Goal: Information Seeking & Learning: Learn about a topic

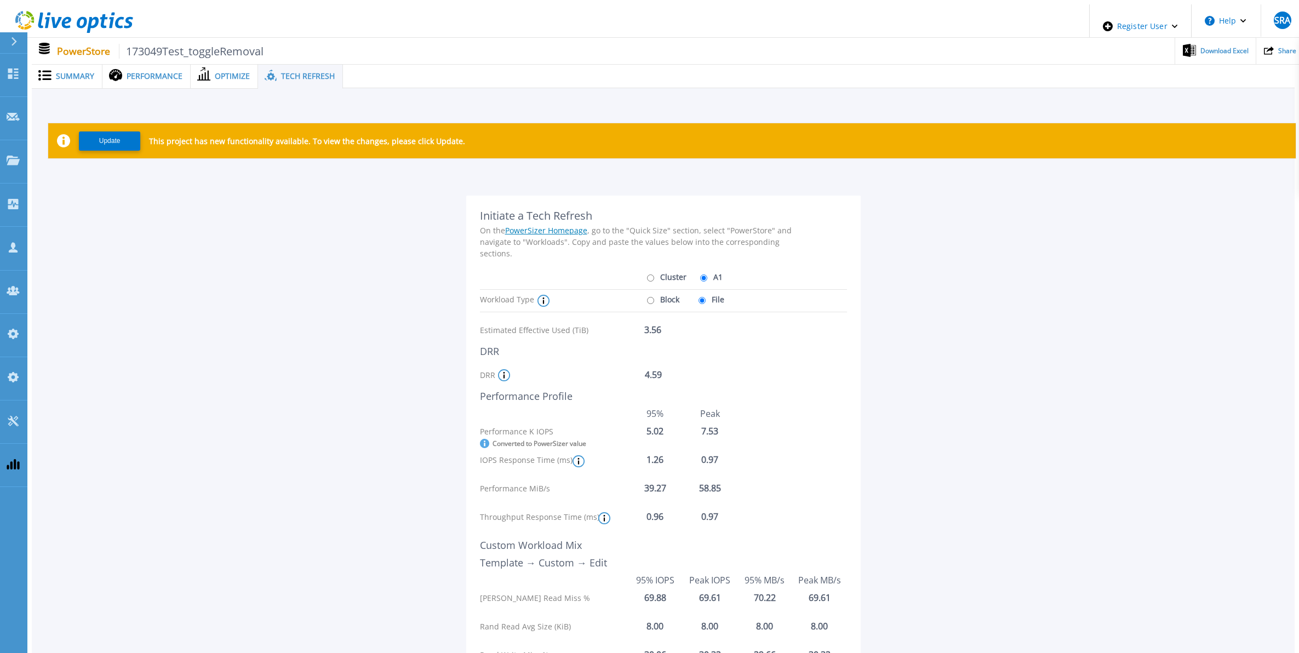
scroll to position [137, 0]
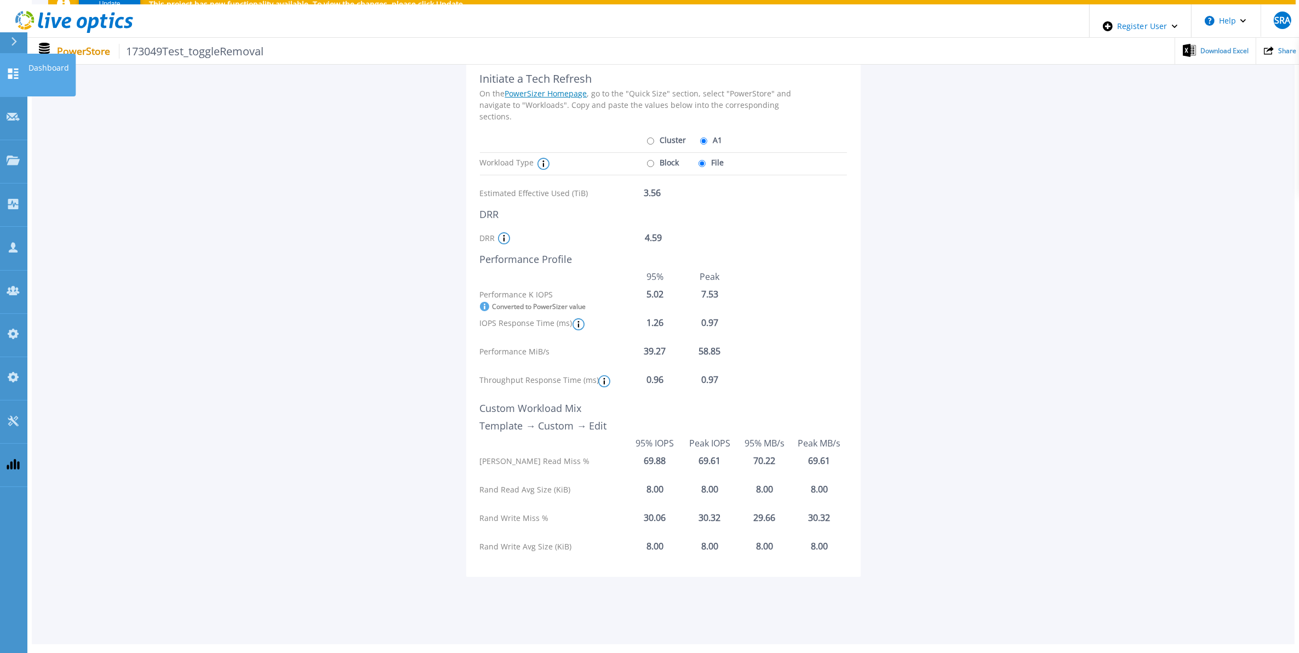
click at [15, 69] on icon at bounding box center [13, 74] width 13 height 10
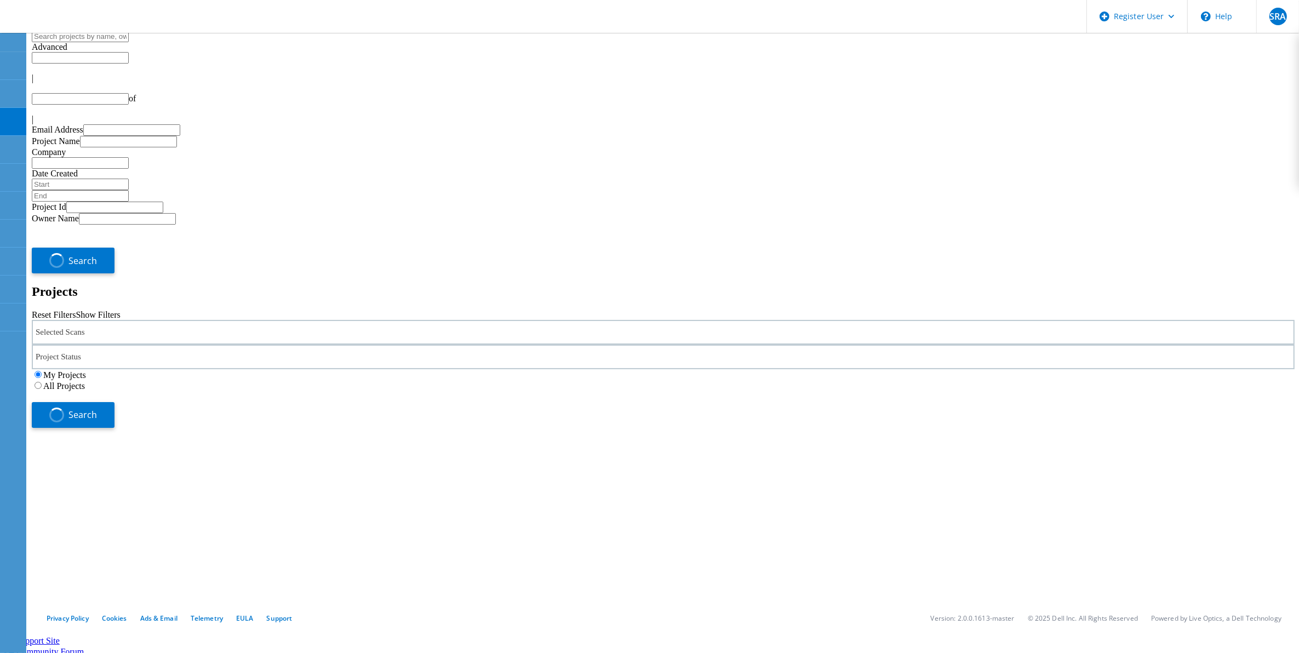
type input "1"
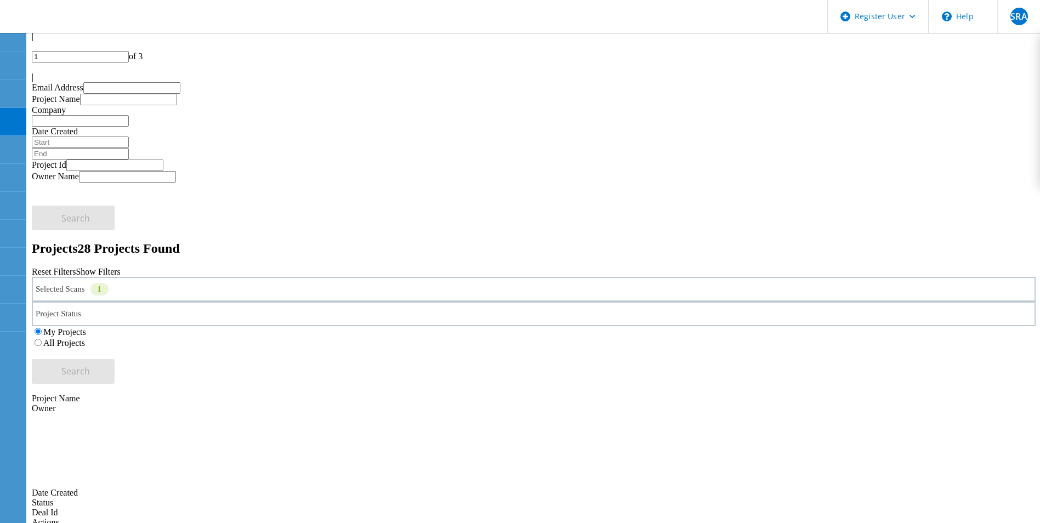
scroll to position [110, 0]
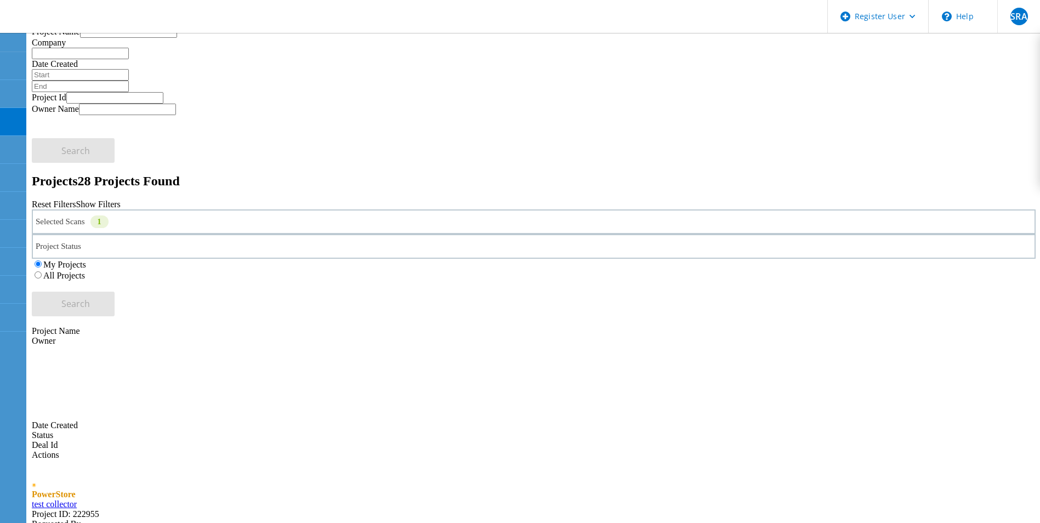
click at [209, 25] on header "Register User \n Help Explore Helpful Articles Contact Support SRA Dell Admin U…" at bounding box center [520, 16] width 1040 height 33
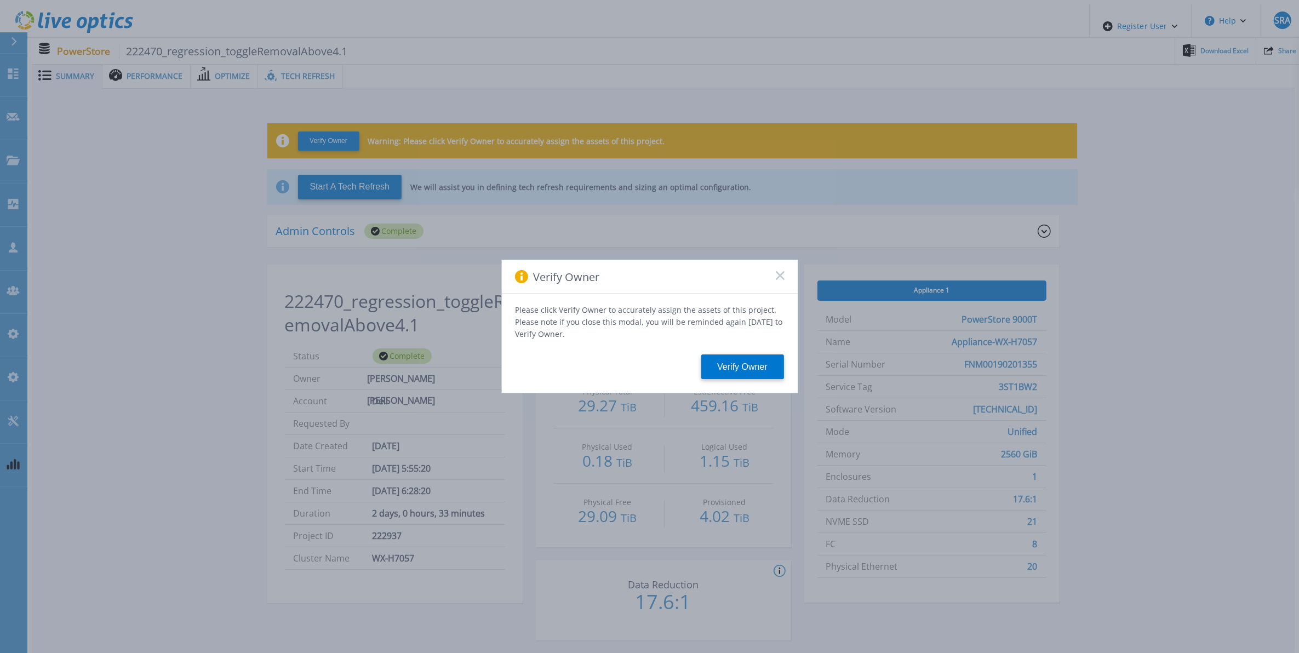
click at [777, 280] on rect at bounding box center [780, 275] width 9 height 9
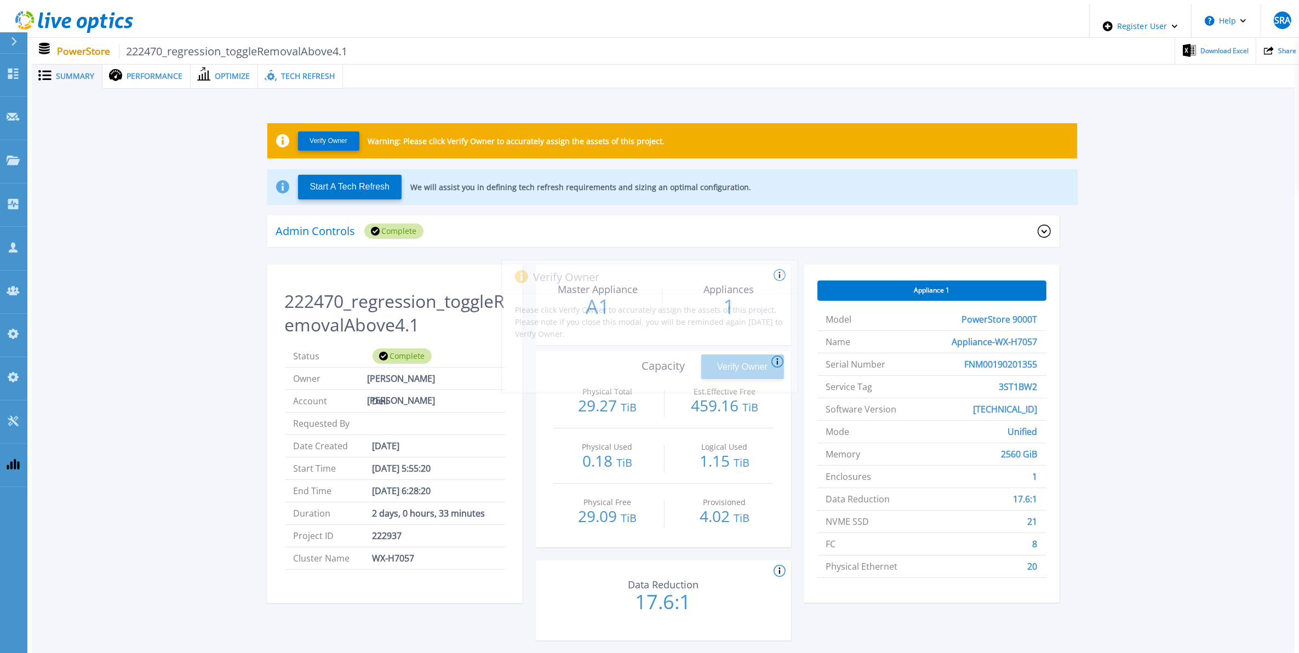
click at [307, 75] on span "Tech Refresh" at bounding box center [308, 76] width 54 height 8
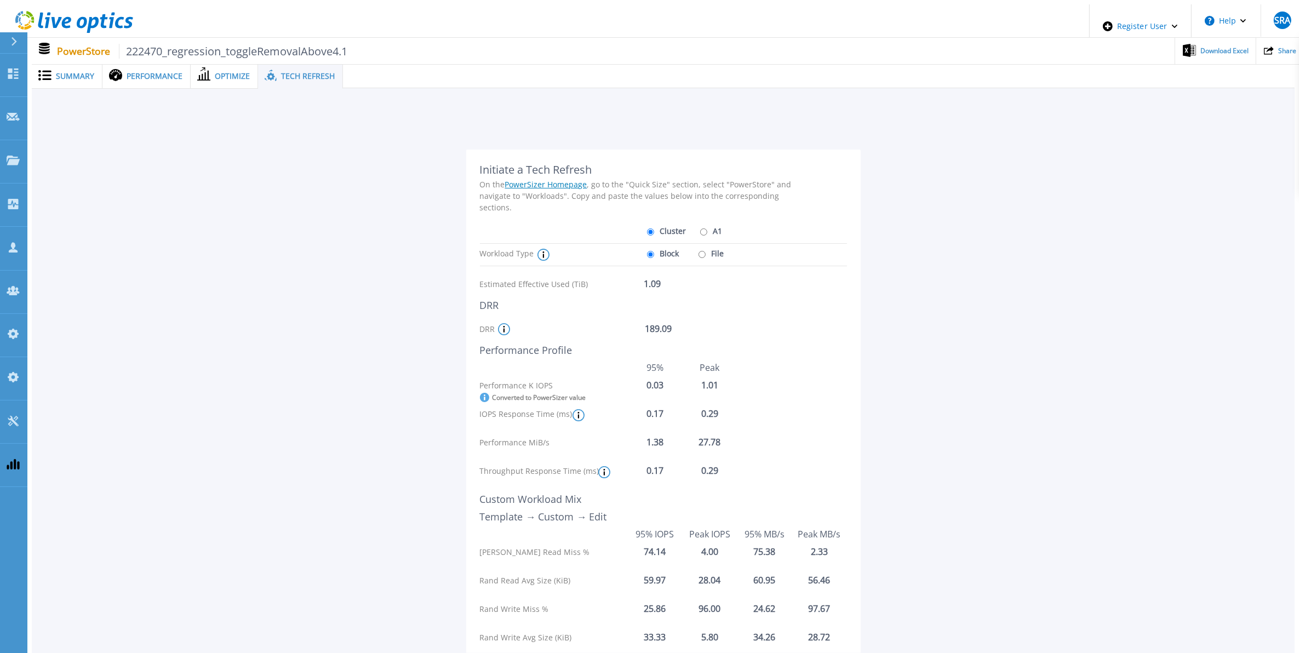
click at [703, 244] on label "File" at bounding box center [710, 253] width 29 height 19
click at [703, 251] on input "File" at bounding box center [702, 254] width 7 height 7
radio input "true"
radio input "false"
click at [706, 223] on label "A1" at bounding box center [710, 230] width 25 height 19
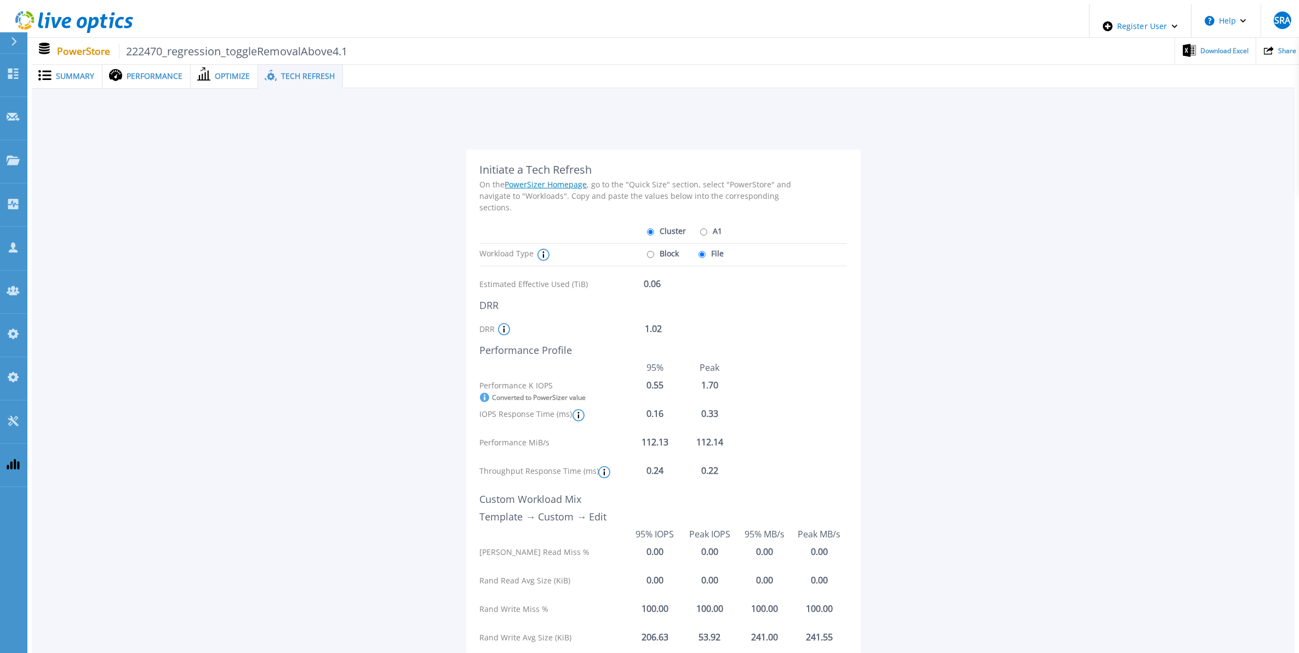
click at [706, 229] on input "A1" at bounding box center [703, 232] width 7 height 7
radio input "true"
radio input "false"
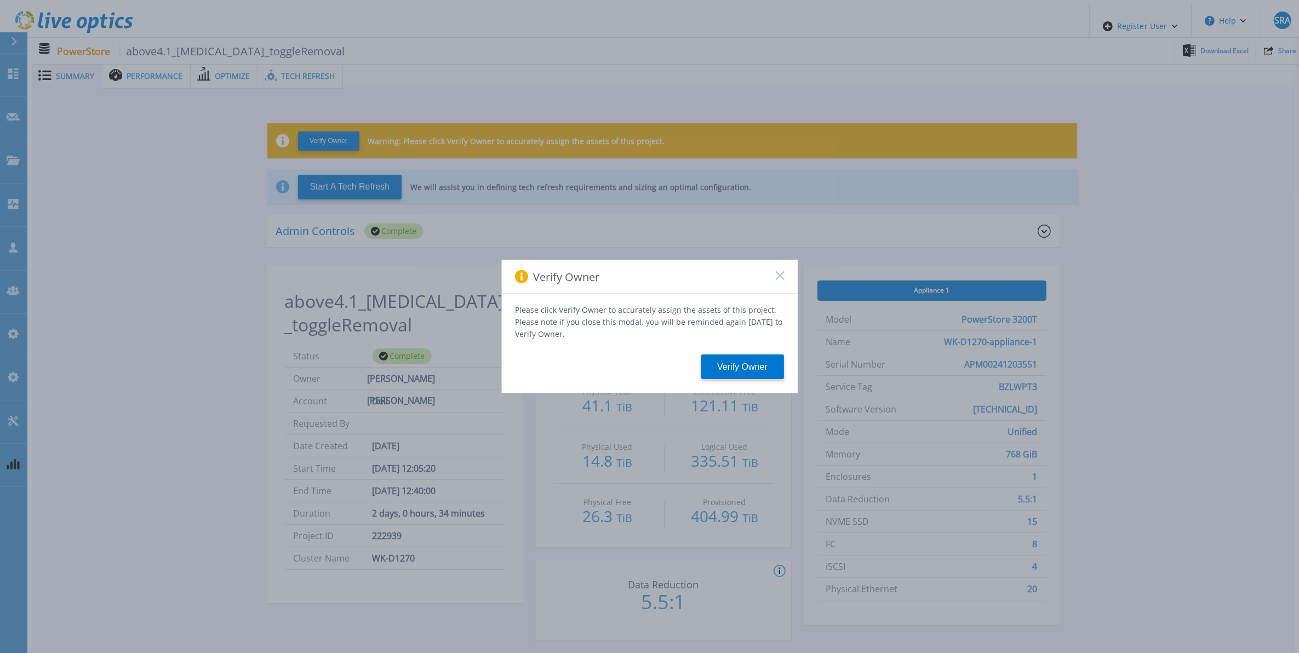
click at [774, 275] on div "Verify Owner" at bounding box center [650, 276] width 296 height 33
click at [786, 286] on div "Verify Owner" at bounding box center [650, 276] width 296 height 33
click at [776, 277] on icon at bounding box center [780, 275] width 9 height 9
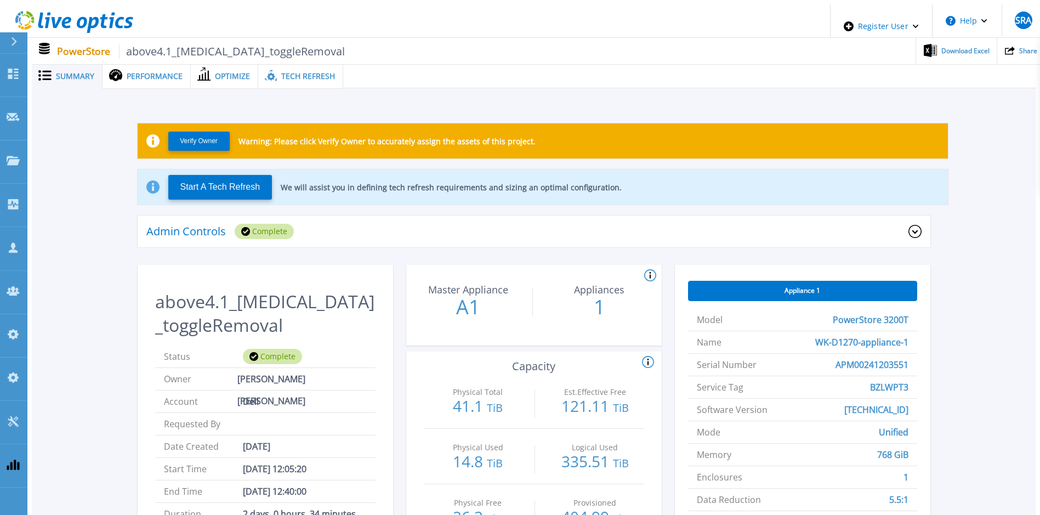
drag, startPoint x: 1288, startPoint y: 0, endPoint x: 306, endPoint y: 78, distance: 985.3
click at [305, 78] on div "Tech Refresh" at bounding box center [300, 76] width 85 height 25
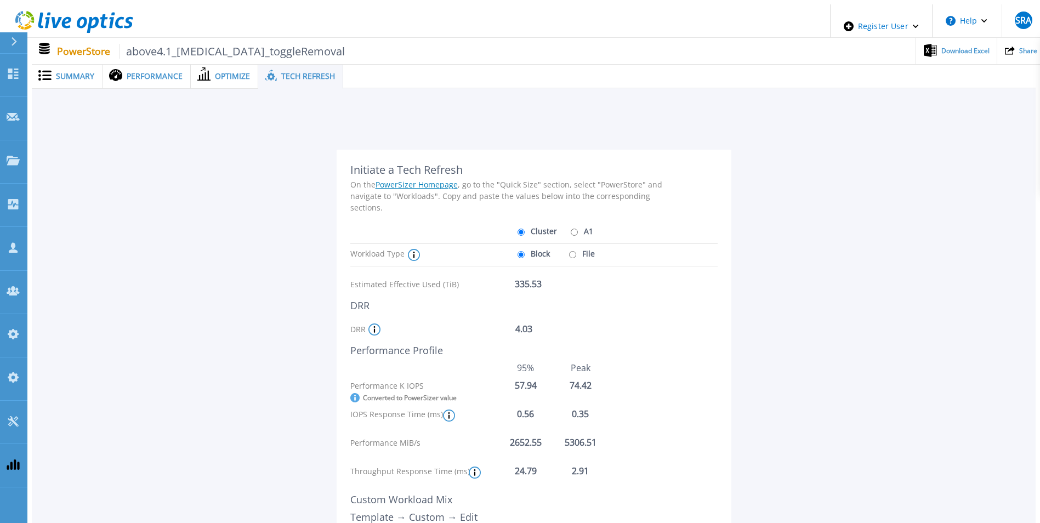
click at [312, 75] on span "Tech Refresh" at bounding box center [308, 76] width 54 height 8
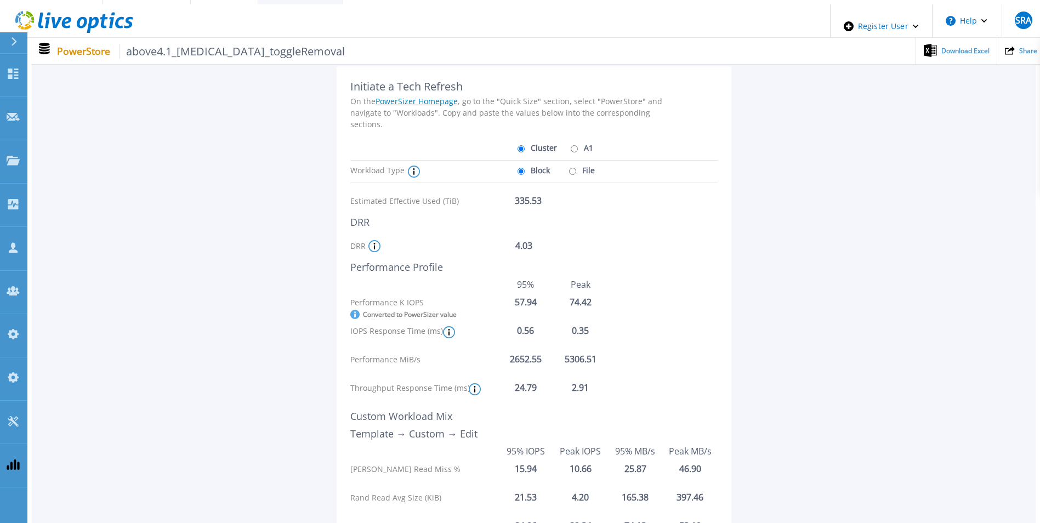
scroll to position [55, 0]
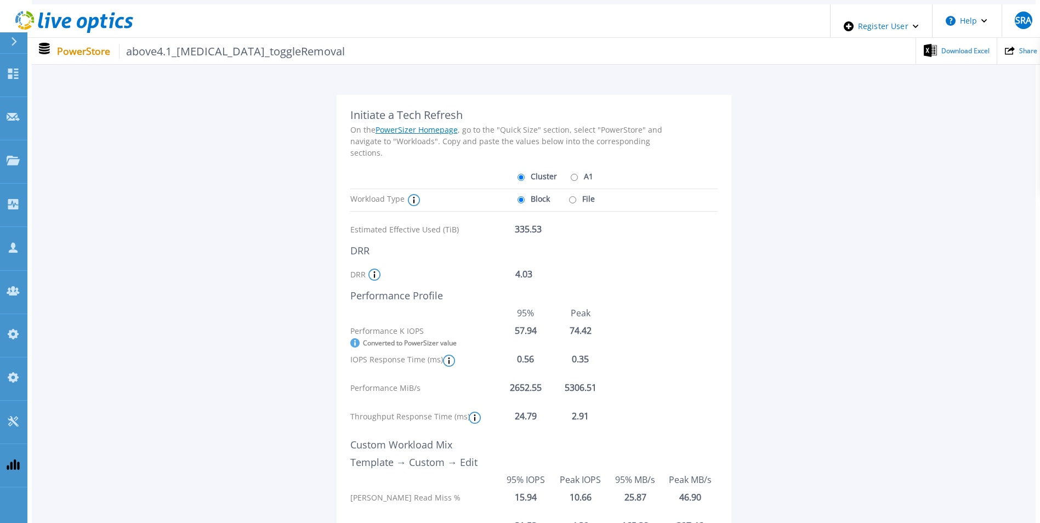
click at [569, 196] on input "File" at bounding box center [572, 199] width 7 height 7
radio input "true"
radio input "false"
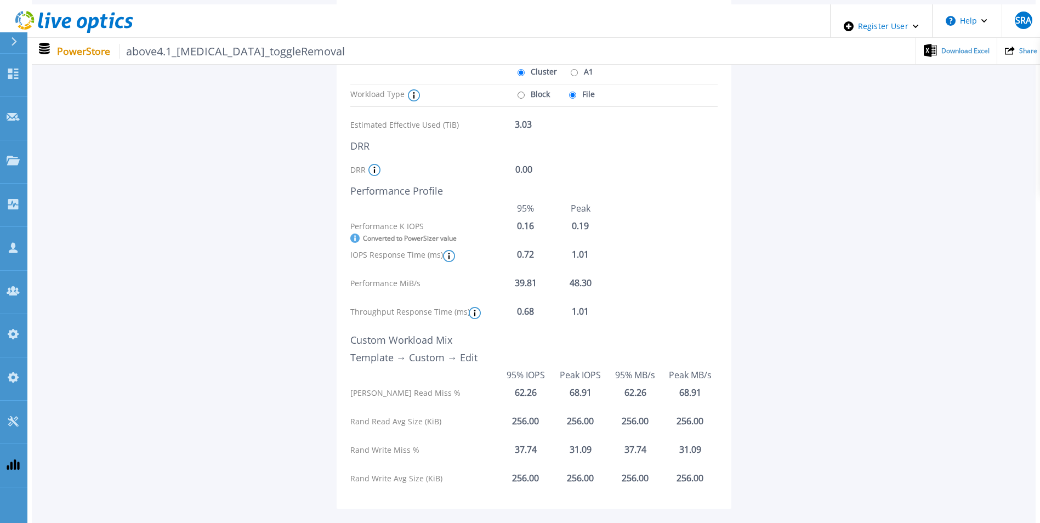
scroll to position [164, 0]
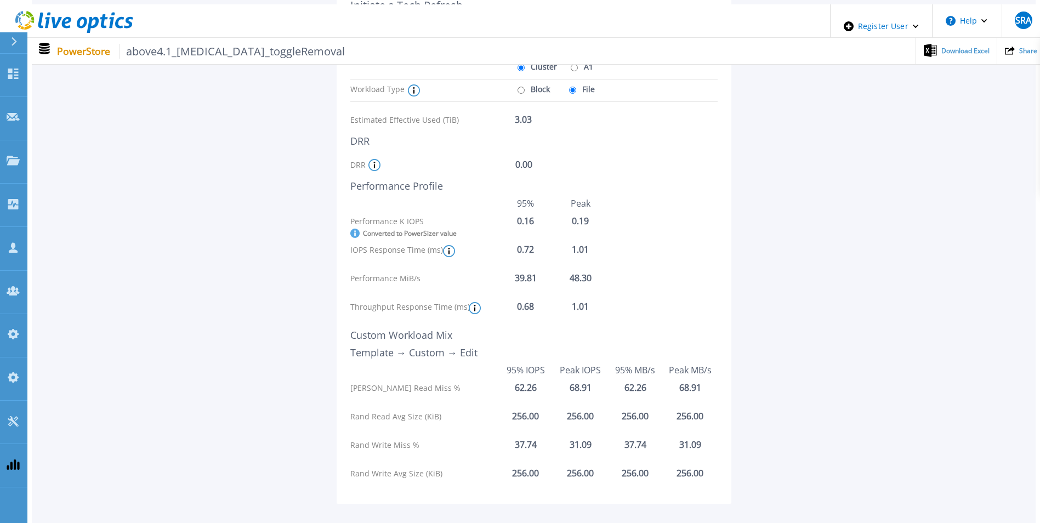
click at [575, 65] on label "A1" at bounding box center [580, 66] width 25 height 19
click at [575, 65] on input "A1" at bounding box center [574, 67] width 7 height 7
radio input "true"
radio input "false"
click at [540, 84] on label "Block" at bounding box center [532, 88] width 35 height 19
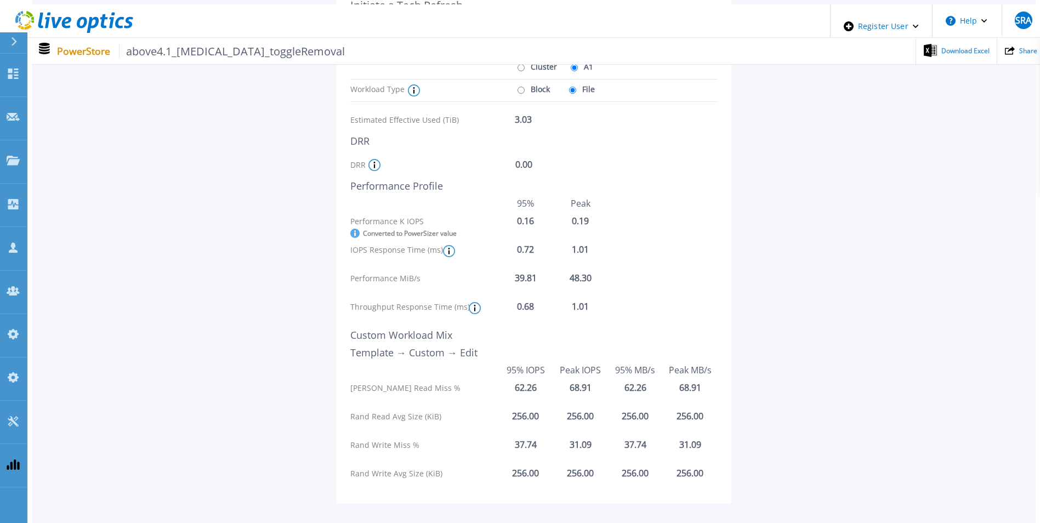
click at [525, 87] on input "Block" at bounding box center [520, 90] width 7 height 7
radio input "true"
radio input "false"
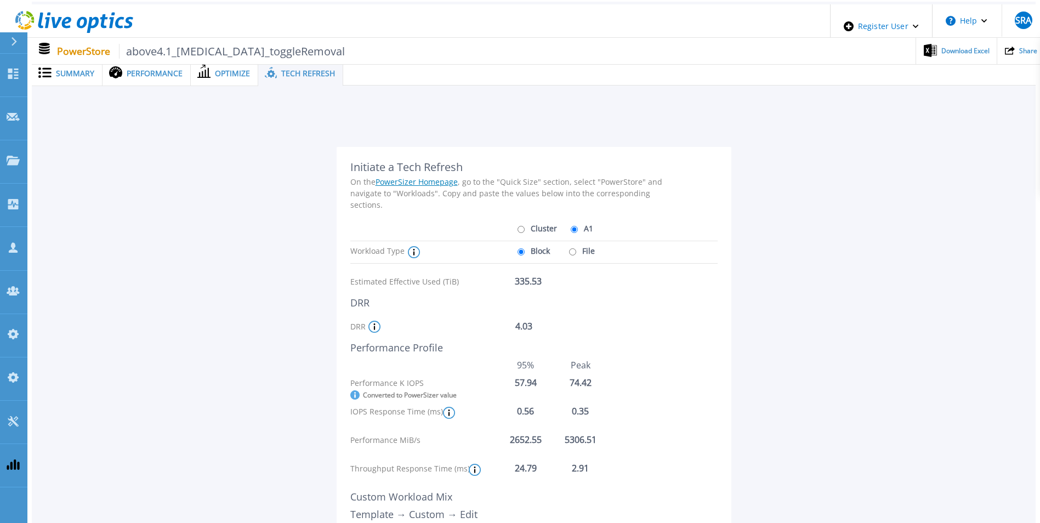
scroll to position [0, 0]
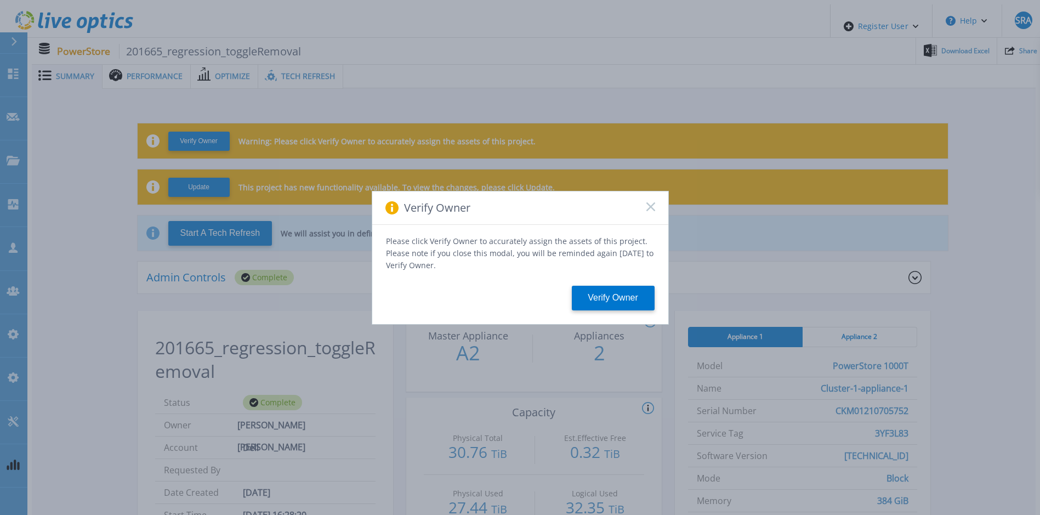
click at [654, 211] on icon at bounding box center [650, 206] width 9 height 9
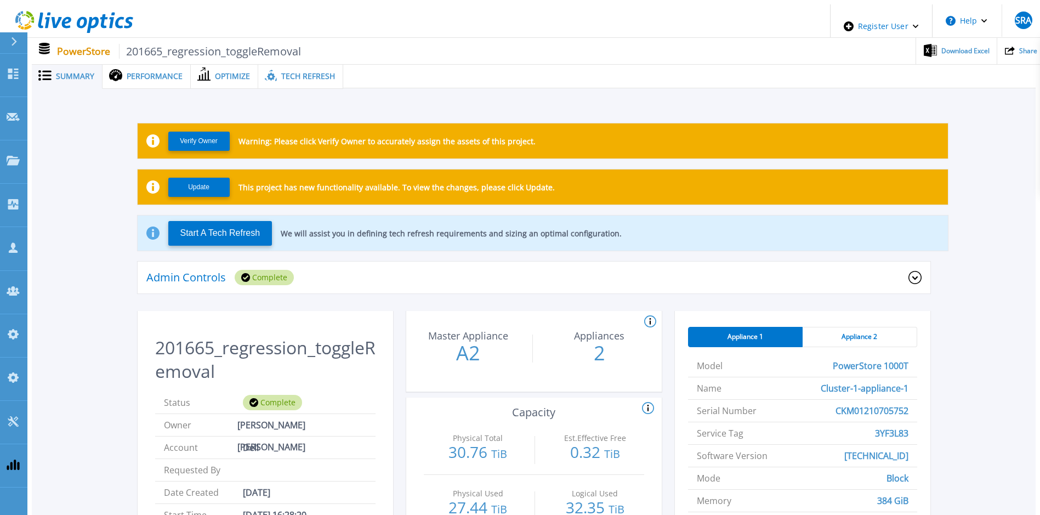
click at [263, 78] on div "Tech Refresh" at bounding box center [300, 76] width 85 height 25
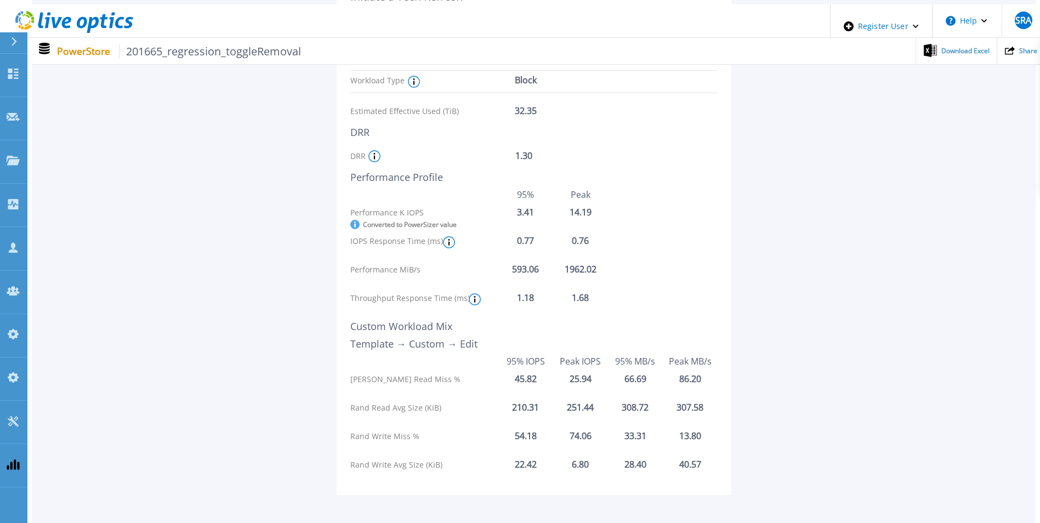
scroll to position [55, 0]
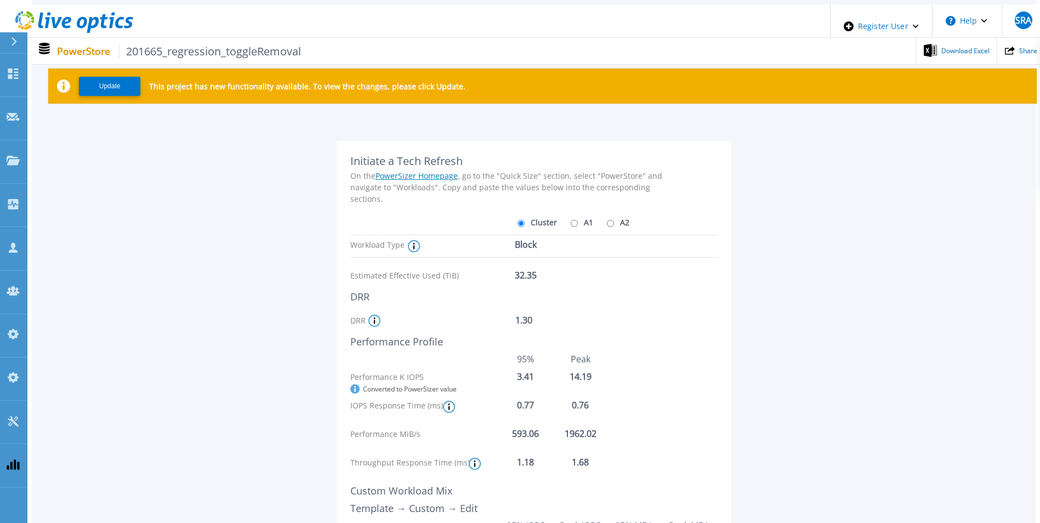
click at [573, 221] on label "A1" at bounding box center [580, 222] width 25 height 19
drag, startPoint x: 573, startPoint y: 220, endPoint x: 583, endPoint y: 216, distance: 11.1
click at [583, 216] on div "Cluster A1 A2" at bounding box center [559, 222] width 88 height 19
click at [578, 217] on label "A1" at bounding box center [580, 222] width 25 height 19
click at [578, 220] on input "A1" at bounding box center [574, 223] width 7 height 7
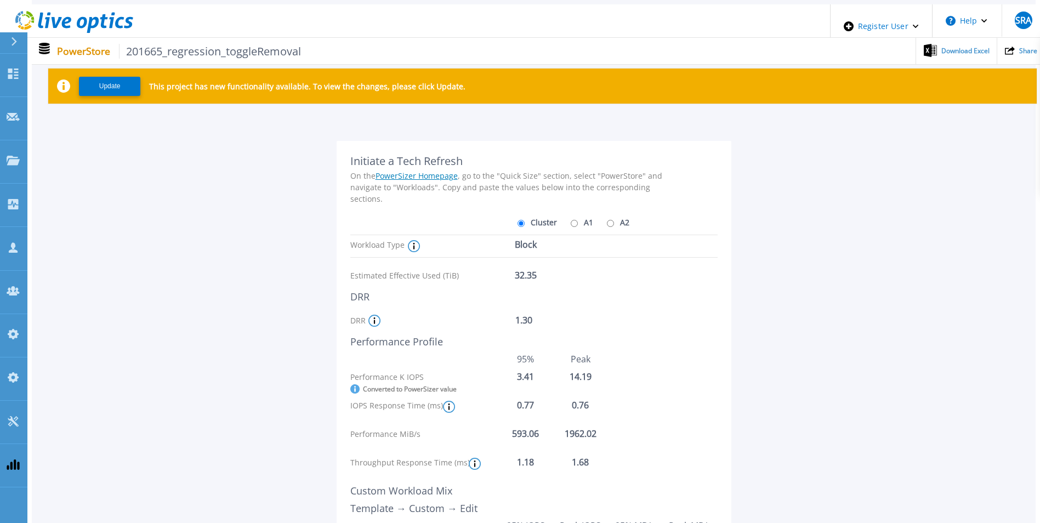
radio input "true"
radio input "false"
click at [607, 221] on label "A2" at bounding box center [616, 222] width 25 height 19
click at [607, 221] on input "A2" at bounding box center [610, 223] width 7 height 7
radio input "true"
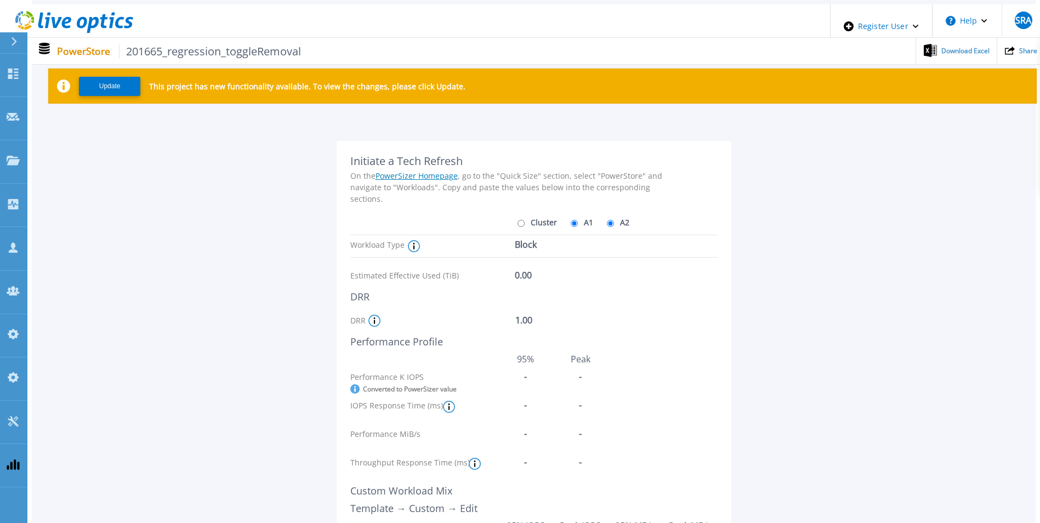
radio input "false"
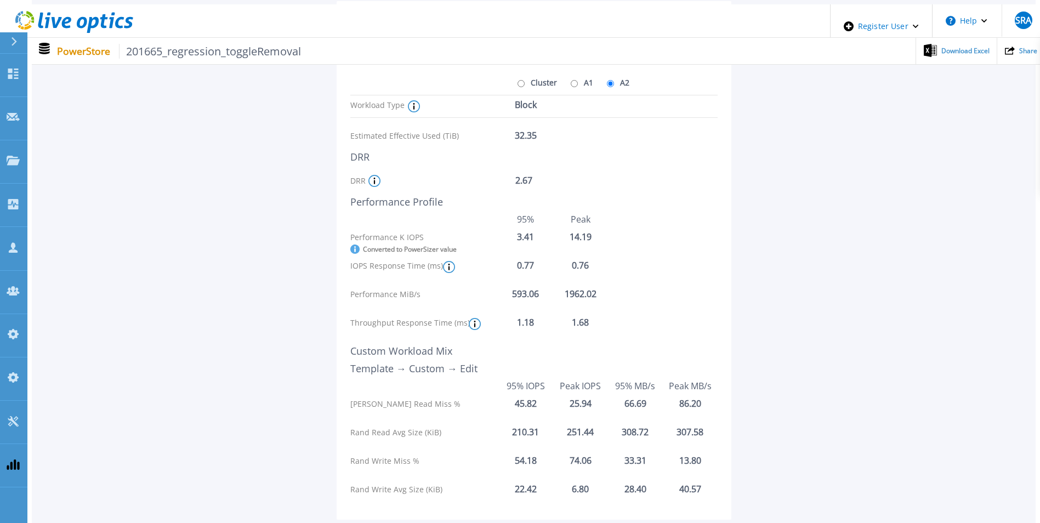
scroll to position [219, 0]
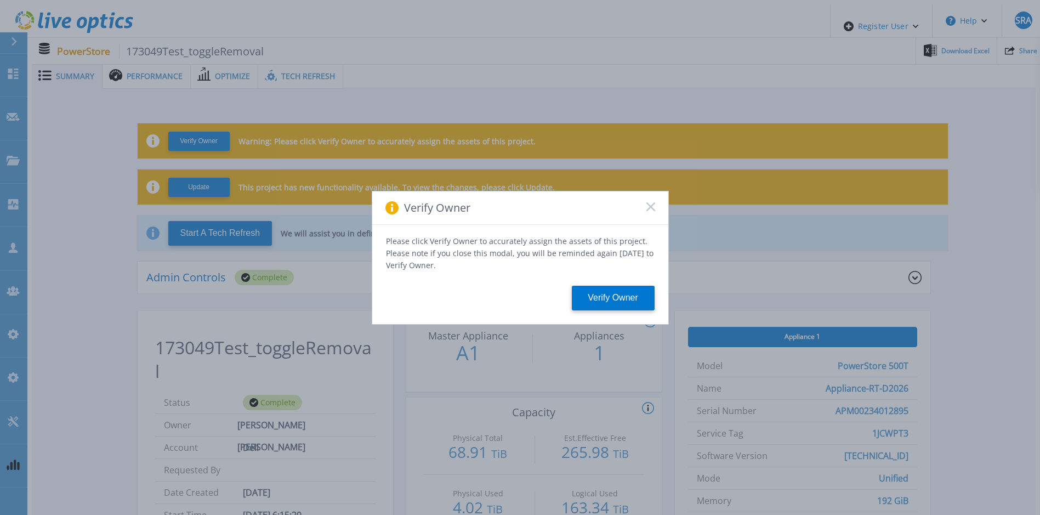
click at [652, 208] on rect at bounding box center [650, 206] width 9 height 9
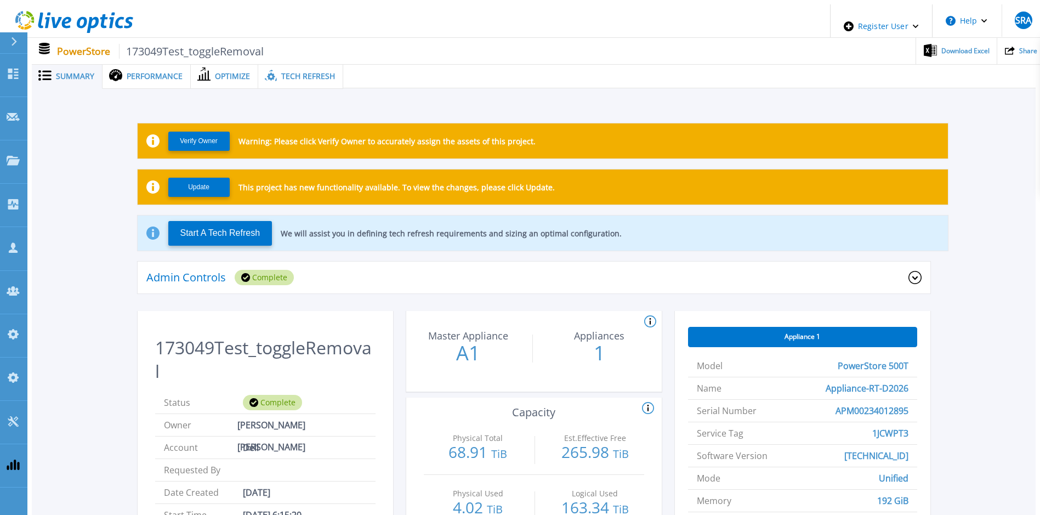
click at [305, 72] on span "Tech Refresh" at bounding box center [308, 76] width 54 height 8
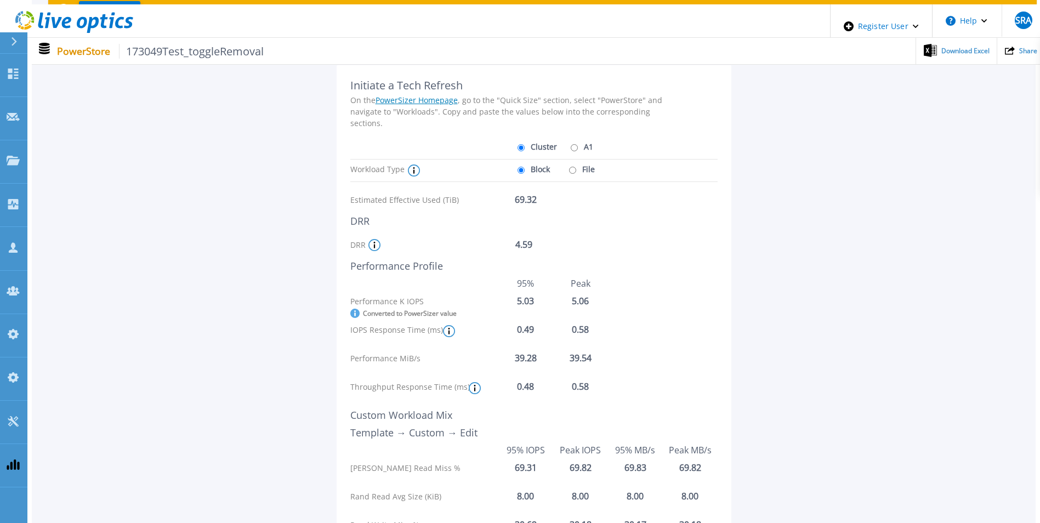
scroll to position [110, 0]
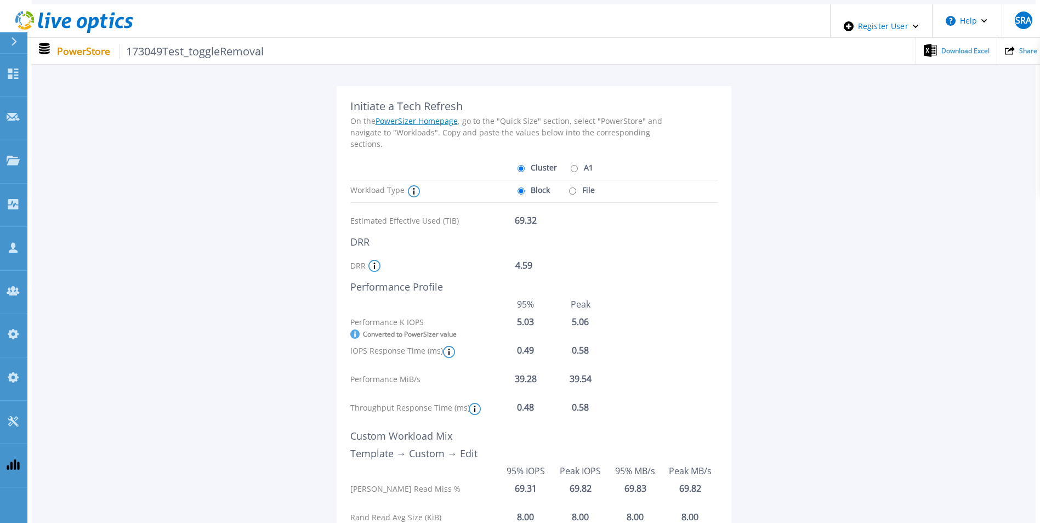
click at [577, 166] on label "A1" at bounding box center [580, 167] width 25 height 19
click at [577, 166] on input "A1" at bounding box center [574, 168] width 7 height 7
radio input "true"
radio input "false"
click at [573, 184] on label "File" at bounding box center [580, 189] width 29 height 19
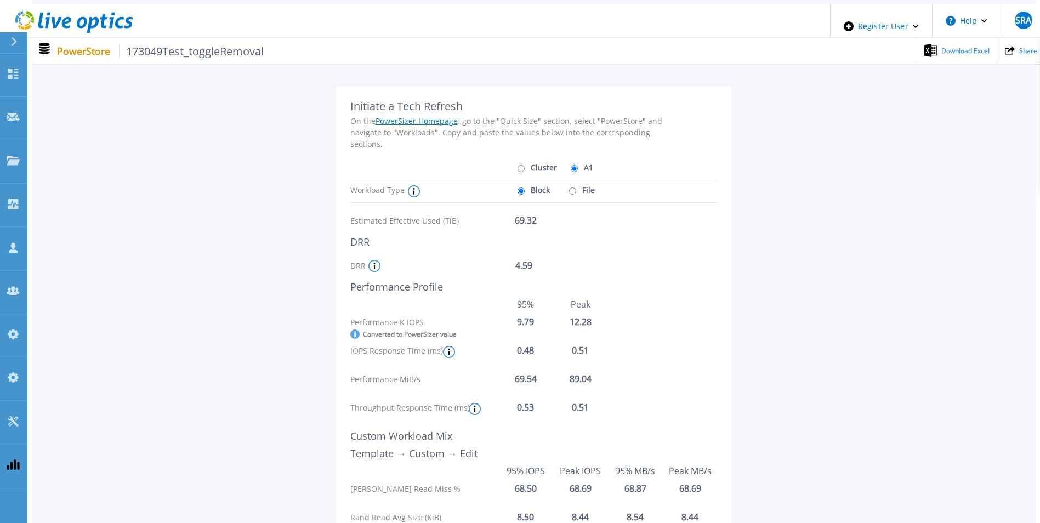
click at [573, 187] on input "File" at bounding box center [572, 190] width 7 height 7
radio input "true"
radio input "false"
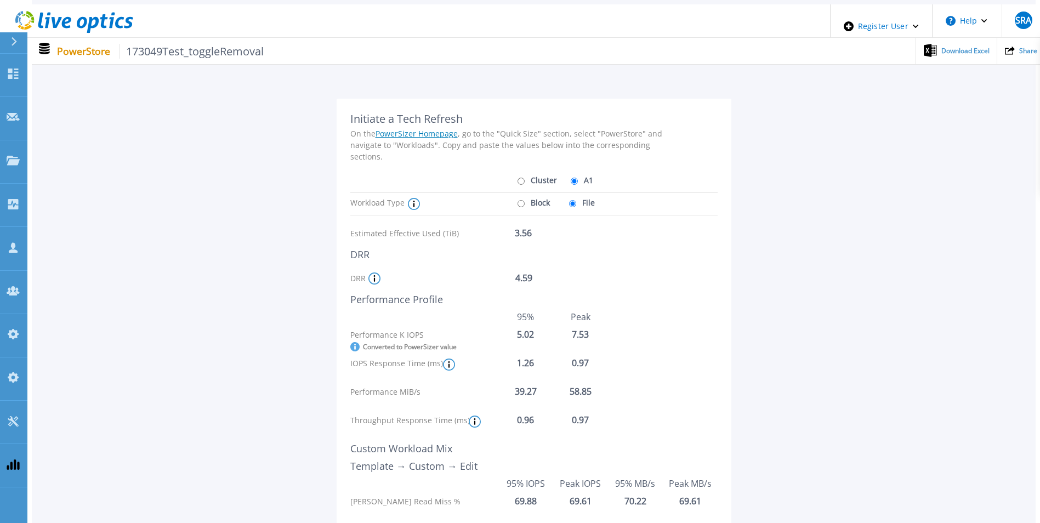
scroll to position [0, 0]
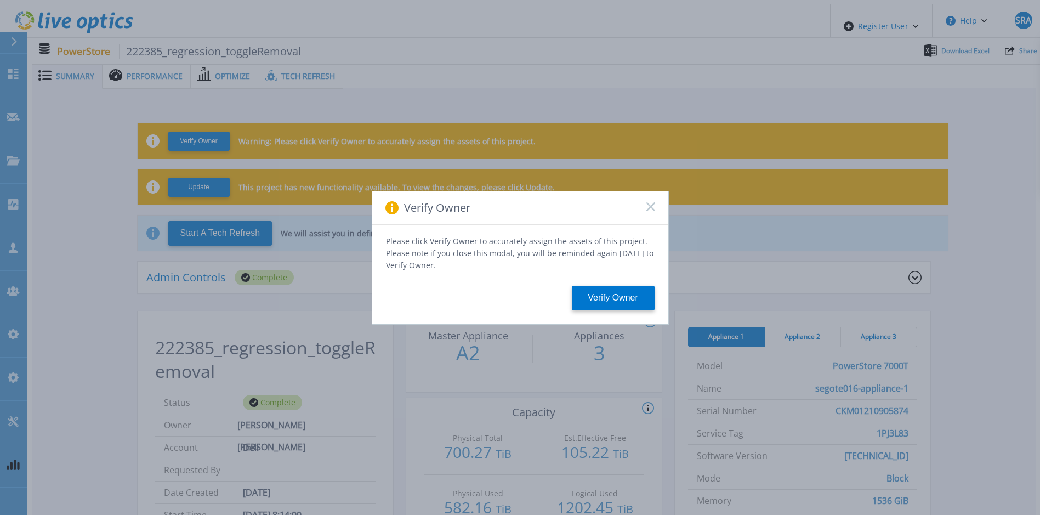
click at [652, 208] on rect at bounding box center [650, 206] width 9 height 9
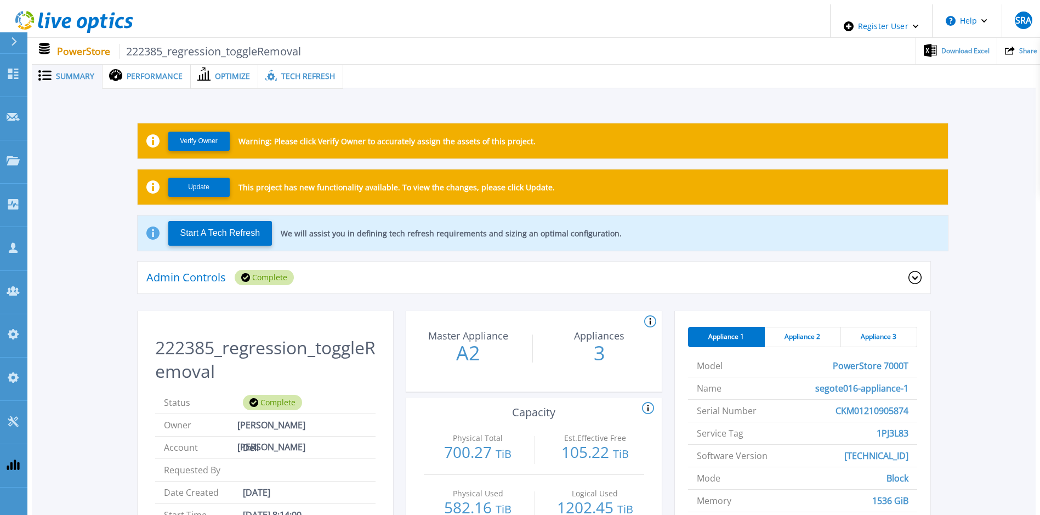
click at [287, 76] on span "Tech Refresh" at bounding box center [308, 76] width 54 height 8
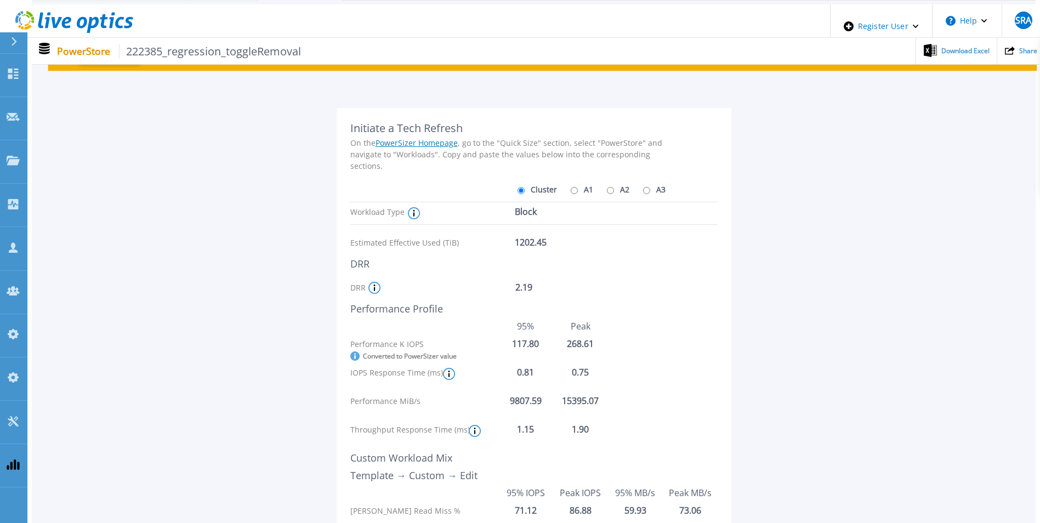
scroll to position [55, 0]
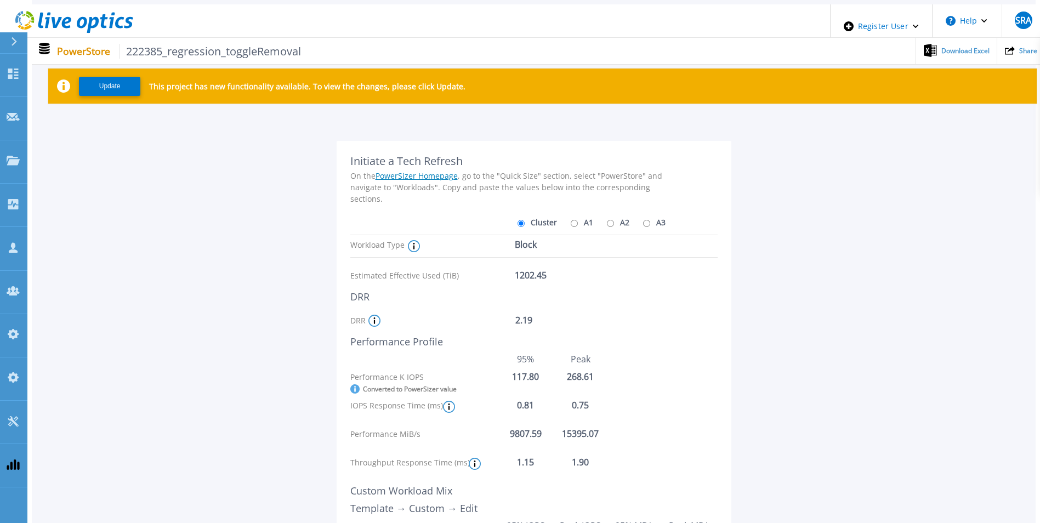
click at [577, 220] on label "A1" at bounding box center [580, 222] width 25 height 19
click at [577, 220] on input "A1" at bounding box center [574, 223] width 7 height 7
radio input "true"
radio input "false"
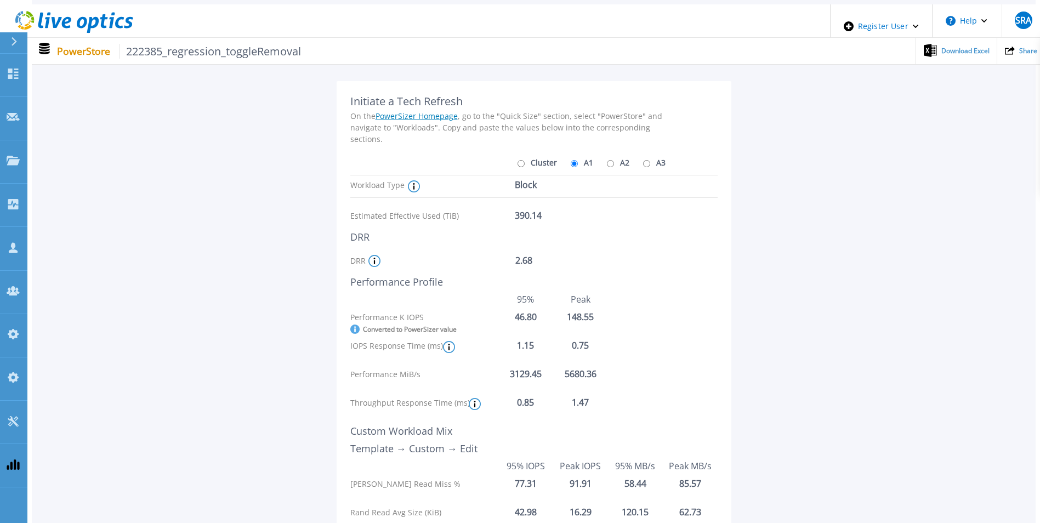
scroll to position [110, 0]
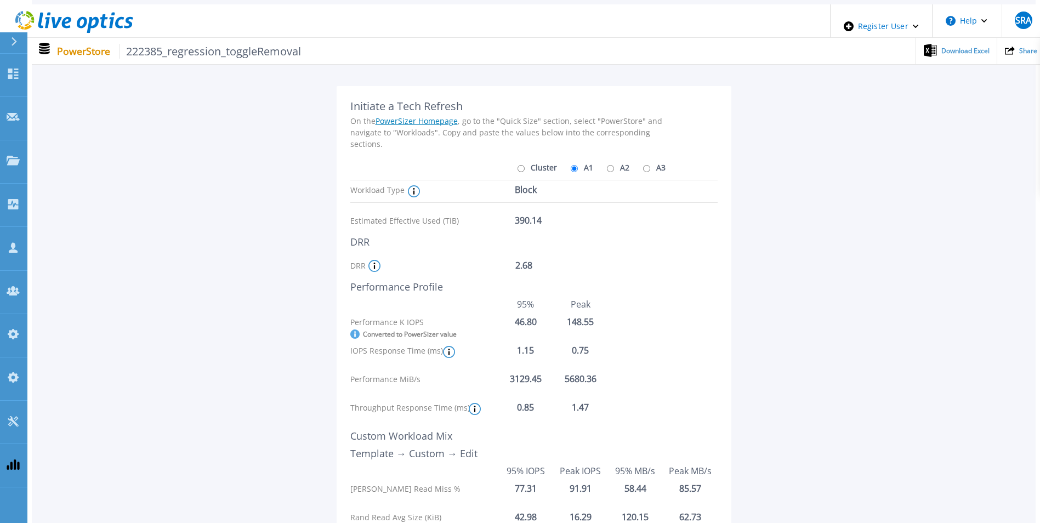
click at [609, 164] on label "A2" at bounding box center [616, 167] width 25 height 19
click at [609, 165] on input "A2" at bounding box center [610, 168] width 7 height 7
radio input "true"
radio input "false"
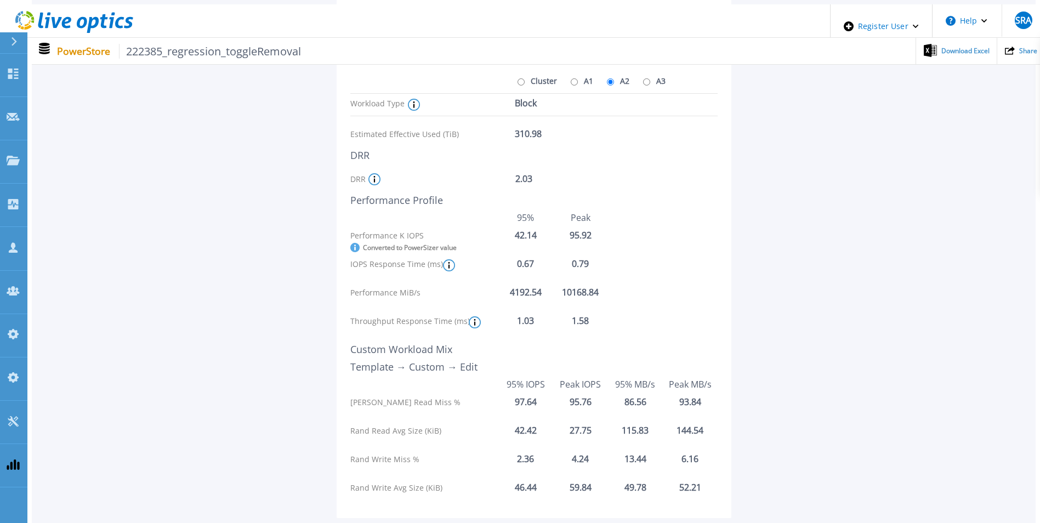
scroll to position [52, 0]
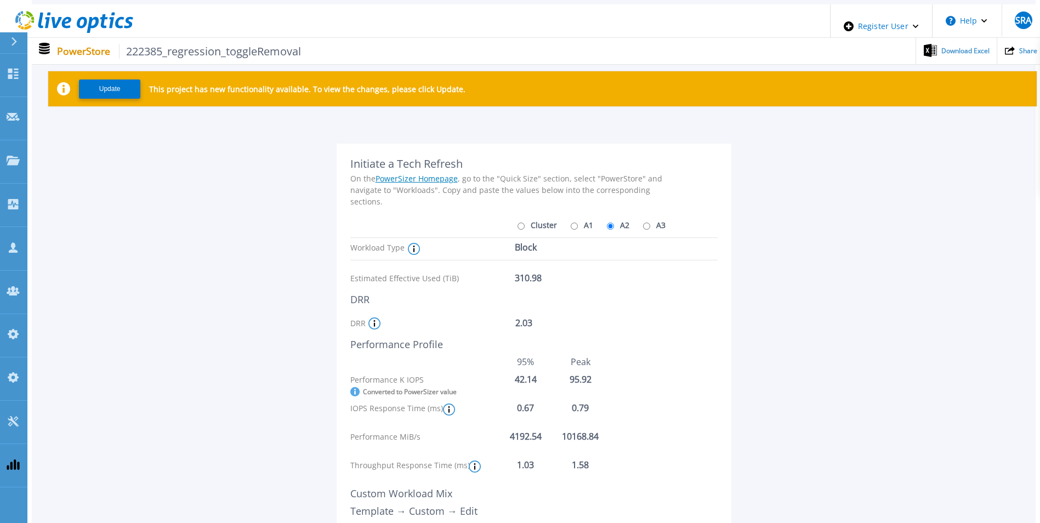
click at [640, 224] on label "A3" at bounding box center [652, 224] width 25 height 19
click at [643, 224] on input "A3" at bounding box center [646, 226] width 7 height 7
radio input "true"
radio input "false"
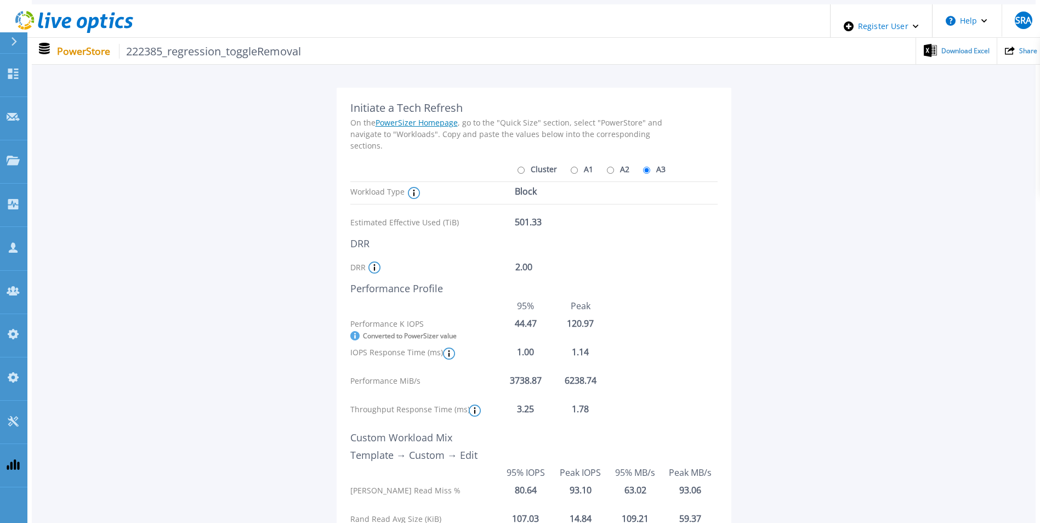
scroll to position [107, 0]
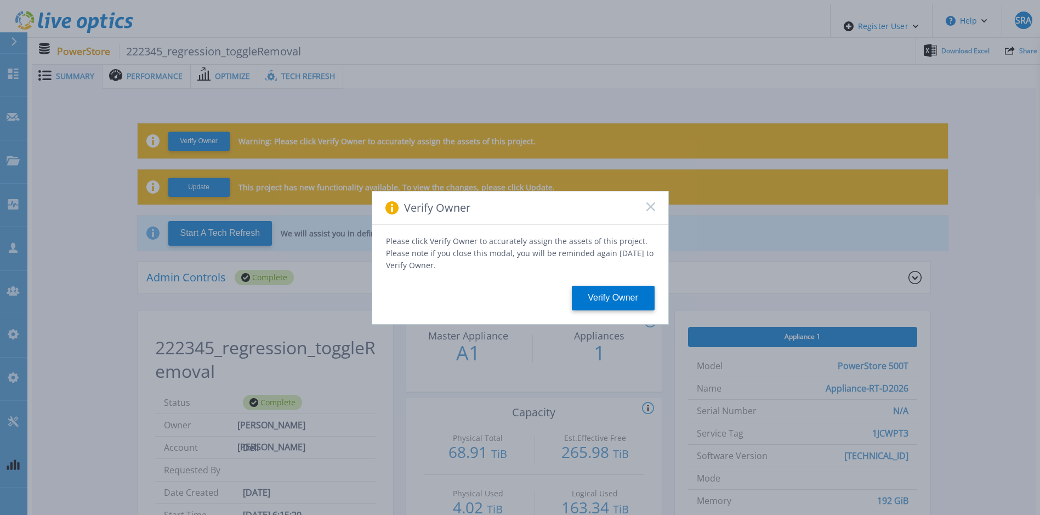
drag, startPoint x: 648, startPoint y: 208, endPoint x: 293, endPoint y: 88, distance: 374.9
click at [648, 208] on icon at bounding box center [650, 206] width 9 height 9
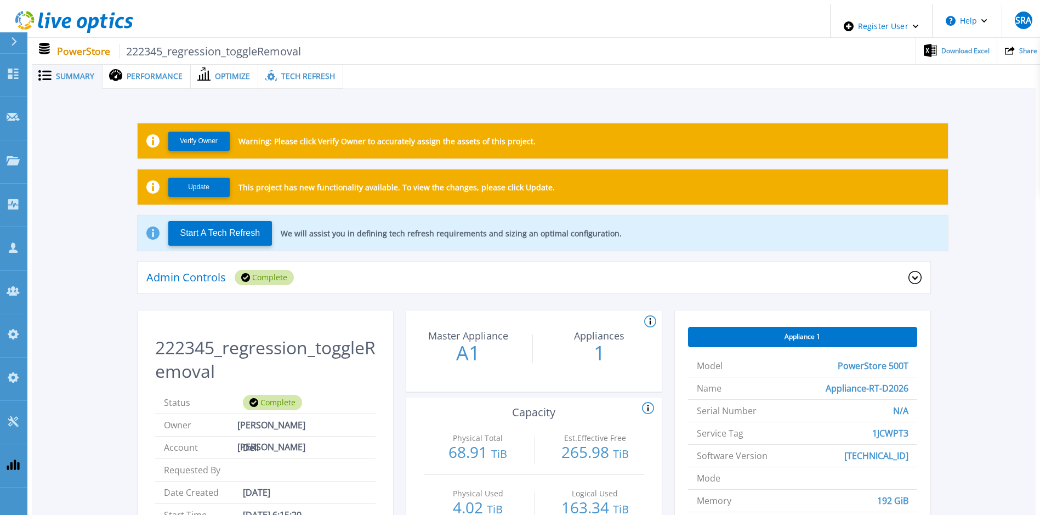
click at [281, 72] on span "Tech Refresh" at bounding box center [308, 76] width 54 height 8
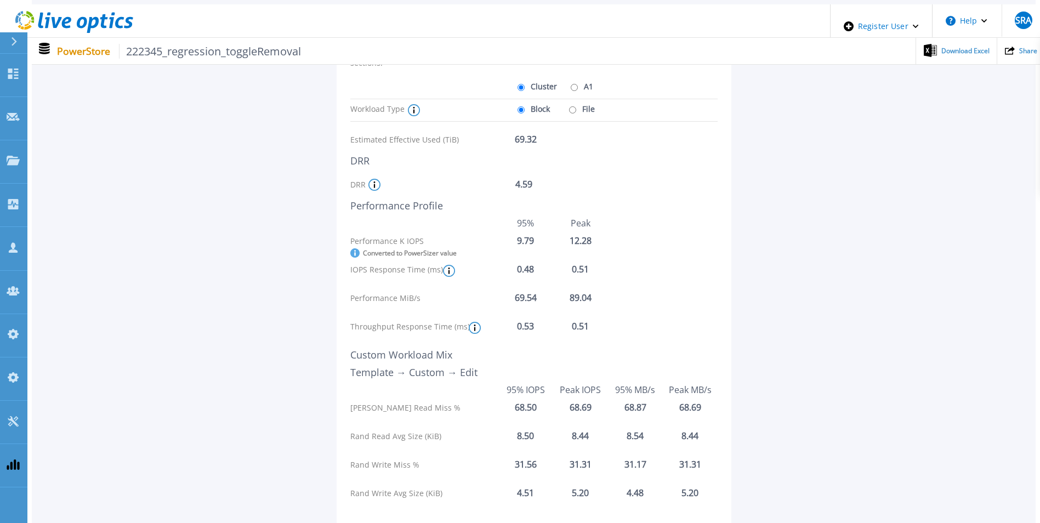
scroll to position [164, 0]
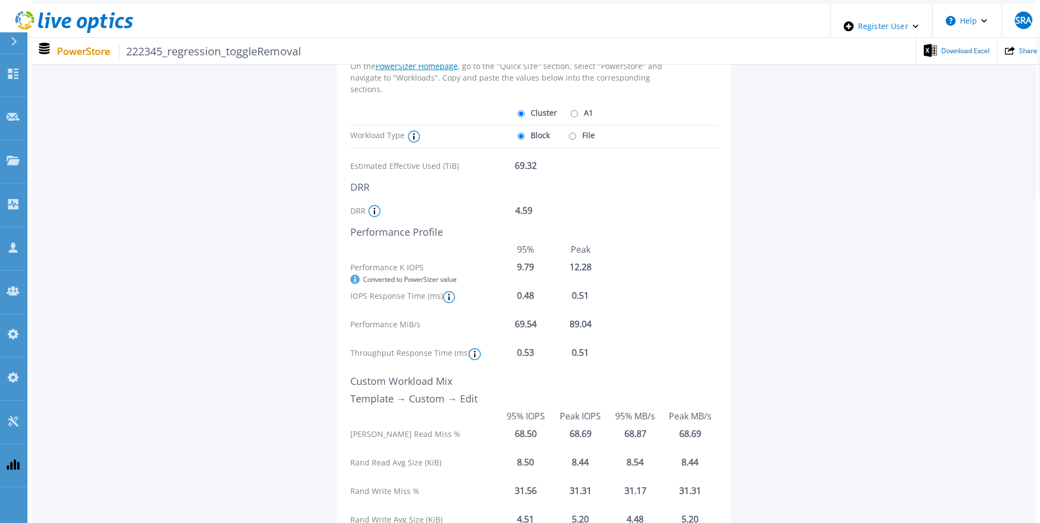
click at [574, 132] on label "File" at bounding box center [580, 135] width 29 height 19
click at [574, 133] on input "File" at bounding box center [572, 136] width 7 height 7
radio input "true"
radio input "false"
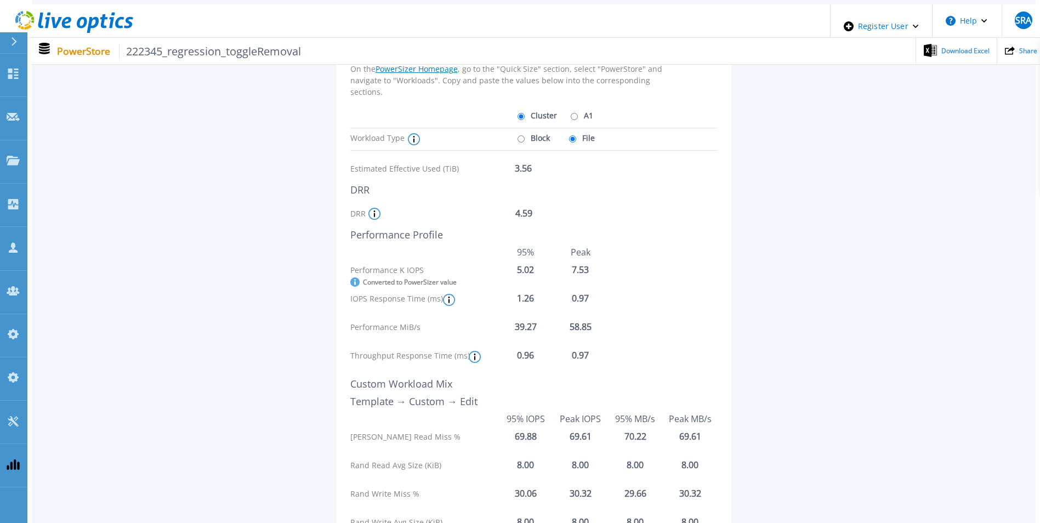
click at [579, 113] on label "A1" at bounding box center [580, 115] width 25 height 19
click at [578, 113] on input "A1" at bounding box center [574, 116] width 7 height 7
radio input "true"
radio input "false"
click at [543, 132] on label "Block" at bounding box center [532, 137] width 35 height 19
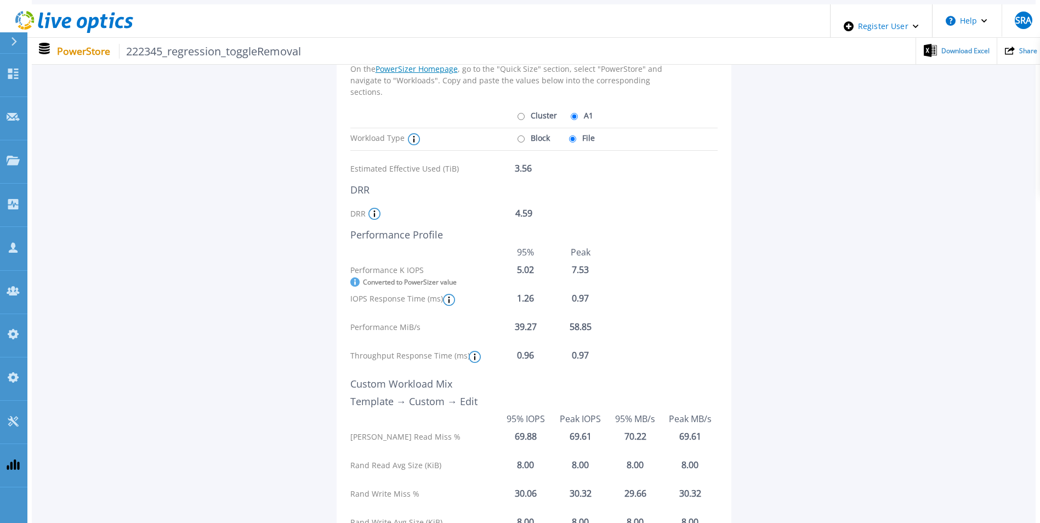
click at [525, 135] on input "Block" at bounding box center [520, 138] width 7 height 7
radio input "true"
click at [570, 140] on label "File" at bounding box center [580, 137] width 29 height 19
click at [570, 140] on input "File" at bounding box center [572, 138] width 7 height 7
radio input "true"
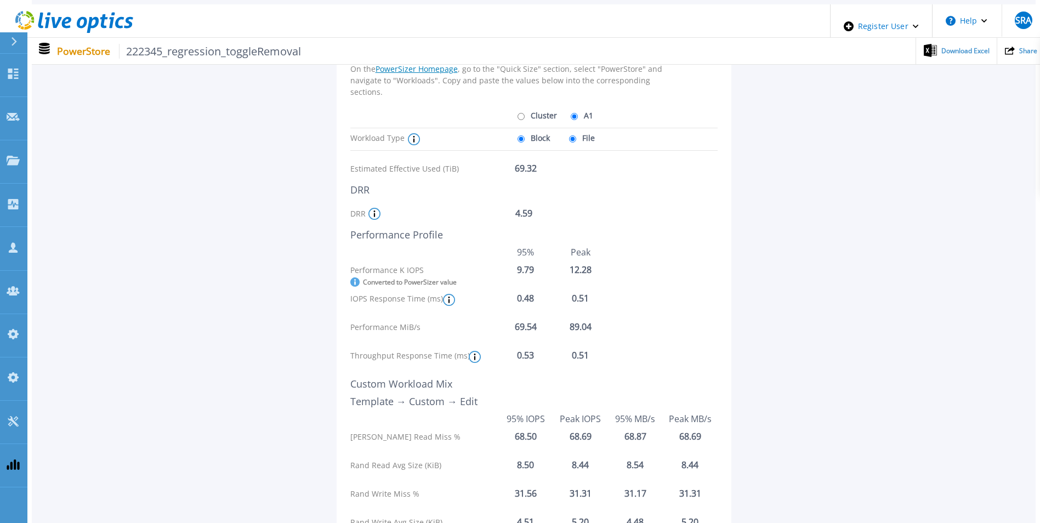
radio input "false"
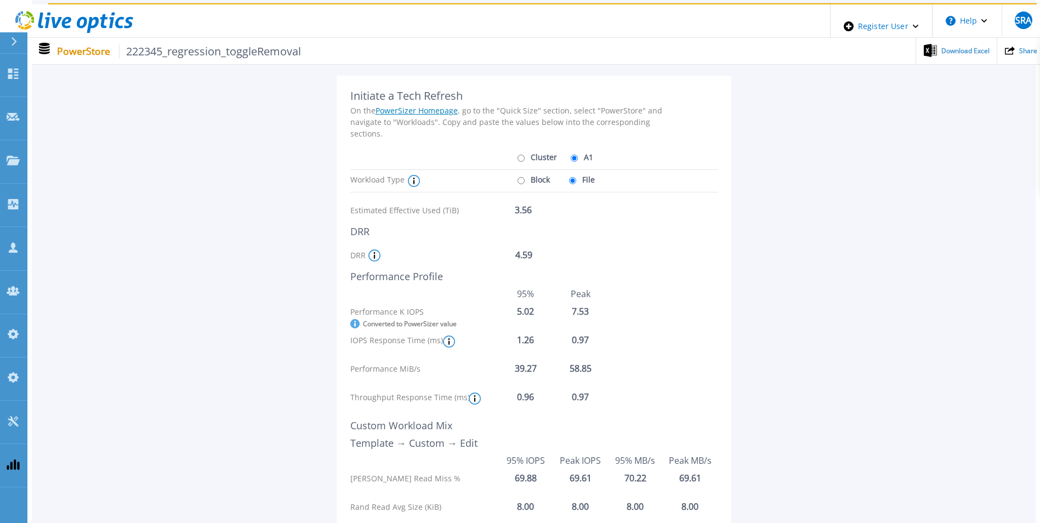
scroll to position [0, 0]
